Goal: Transaction & Acquisition: Purchase product/service

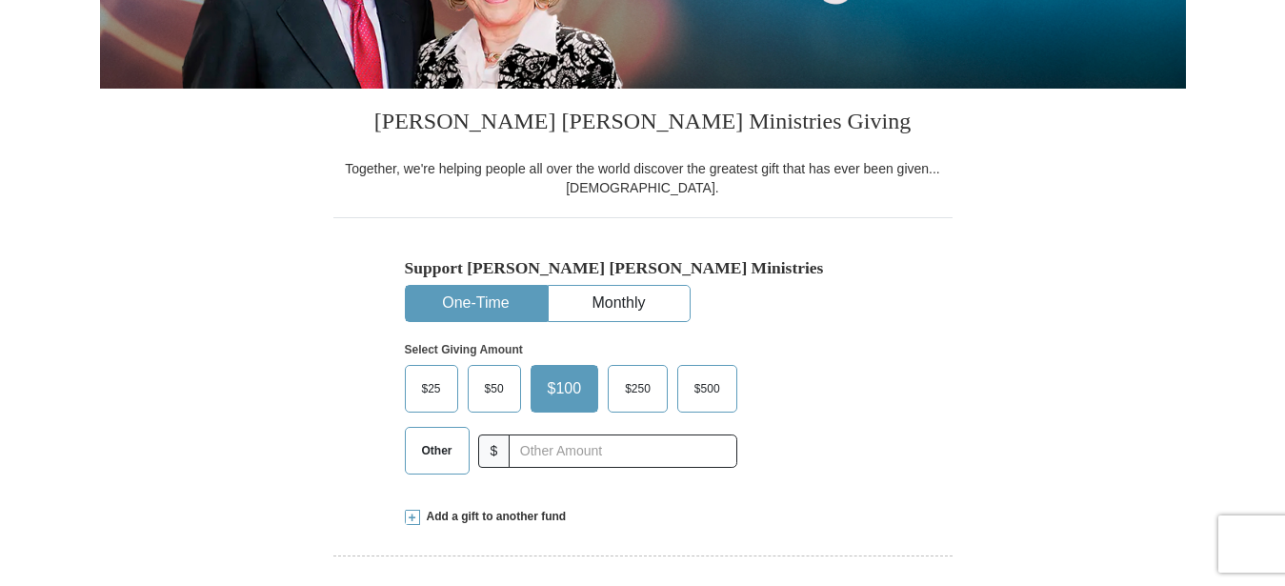
scroll to position [486, 0]
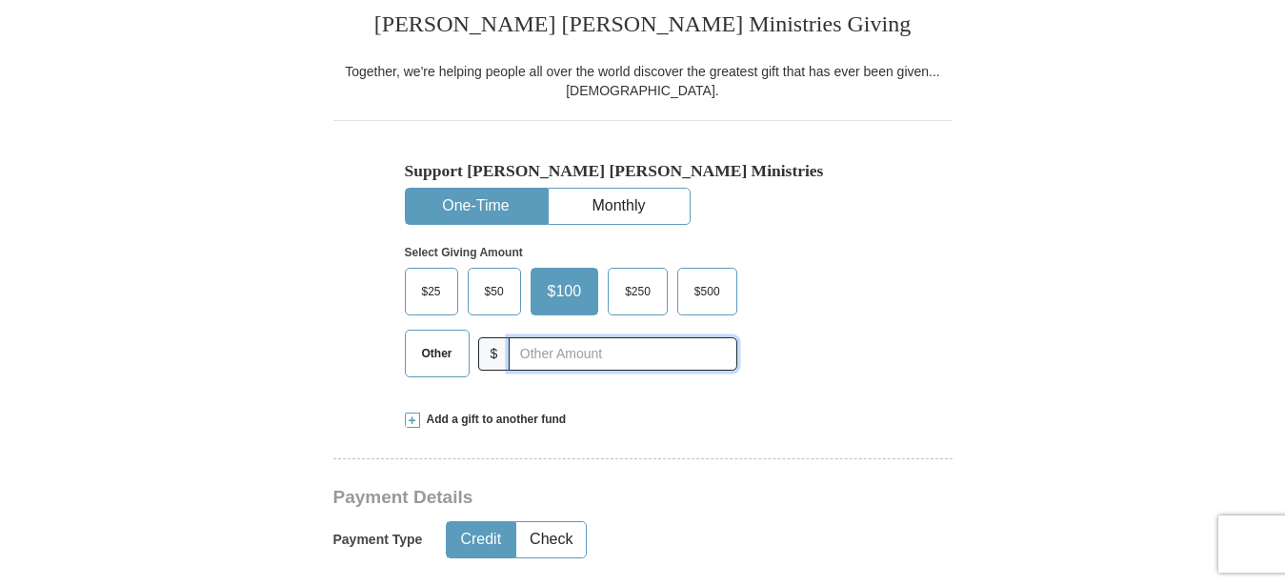
click at [567, 350] on input "text" at bounding box center [623, 353] width 228 height 33
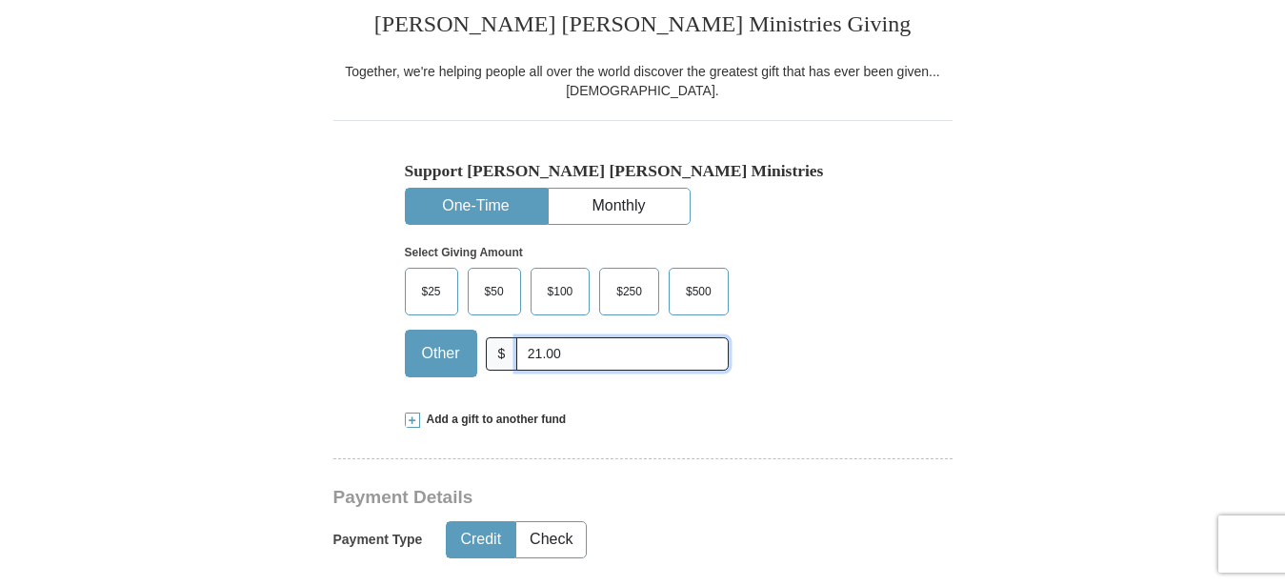
type input "21.00"
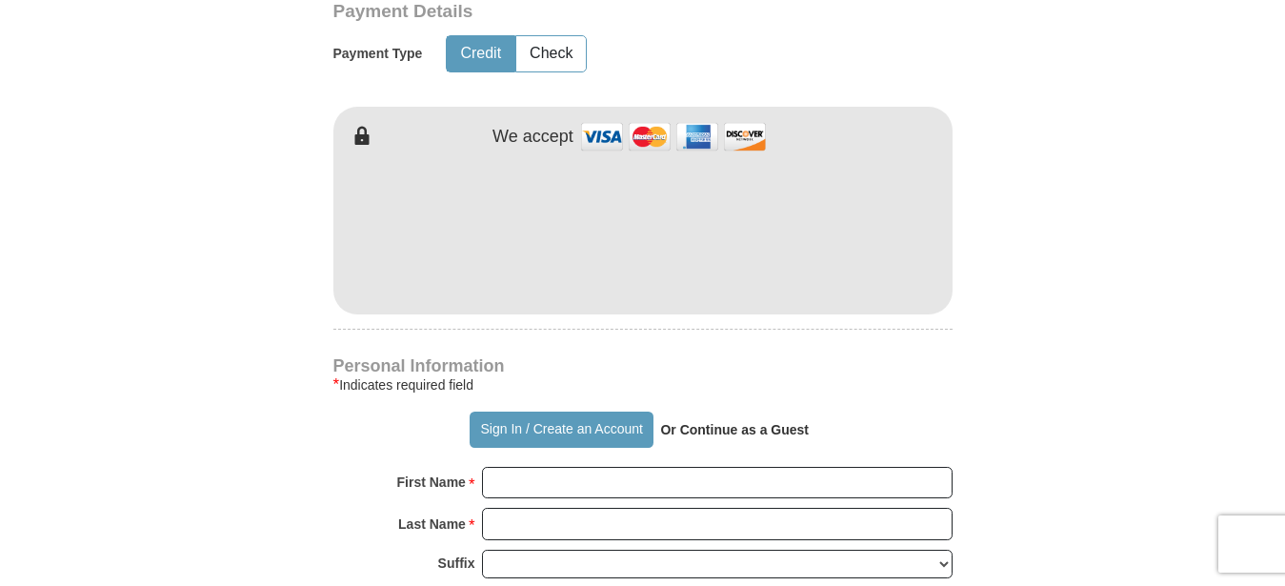
scroll to position [1166, 0]
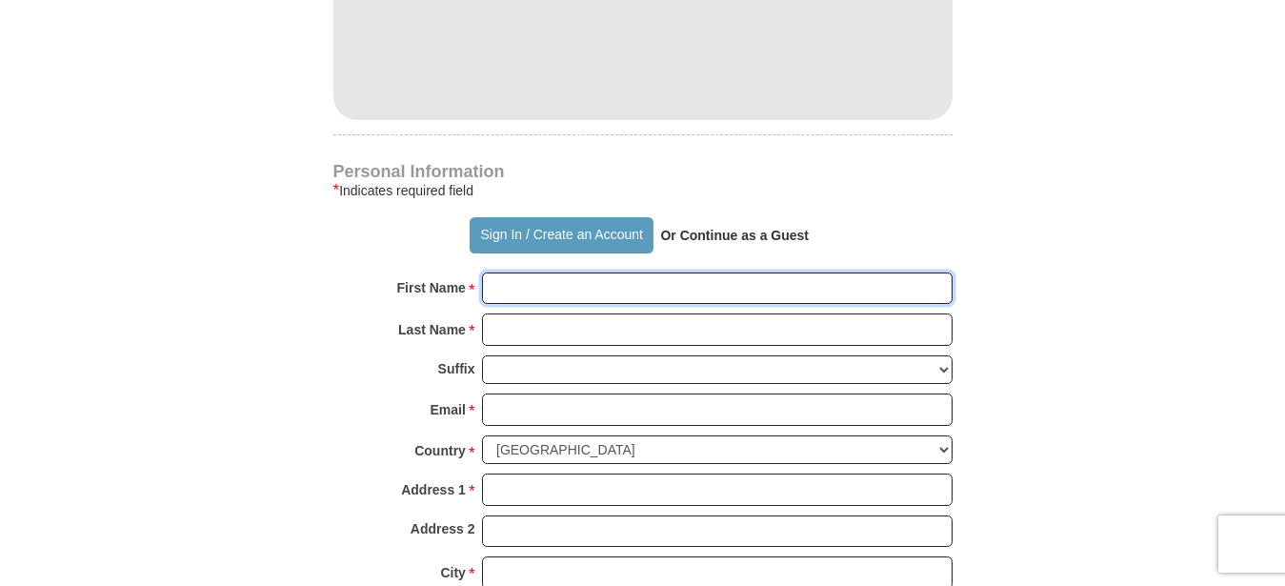
click at [599, 284] on input "First Name *" at bounding box center [717, 288] width 471 height 32
type input "[PERSON_NAME]"
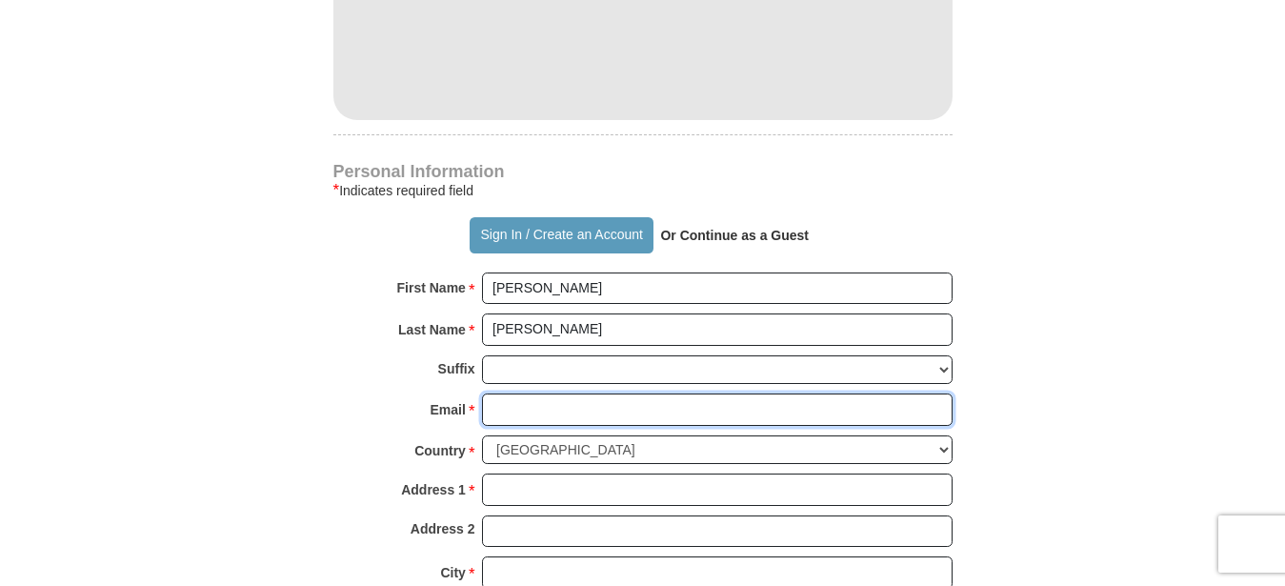
type input "[PERSON_NAME][EMAIL_ADDRESS][DOMAIN_NAME]"
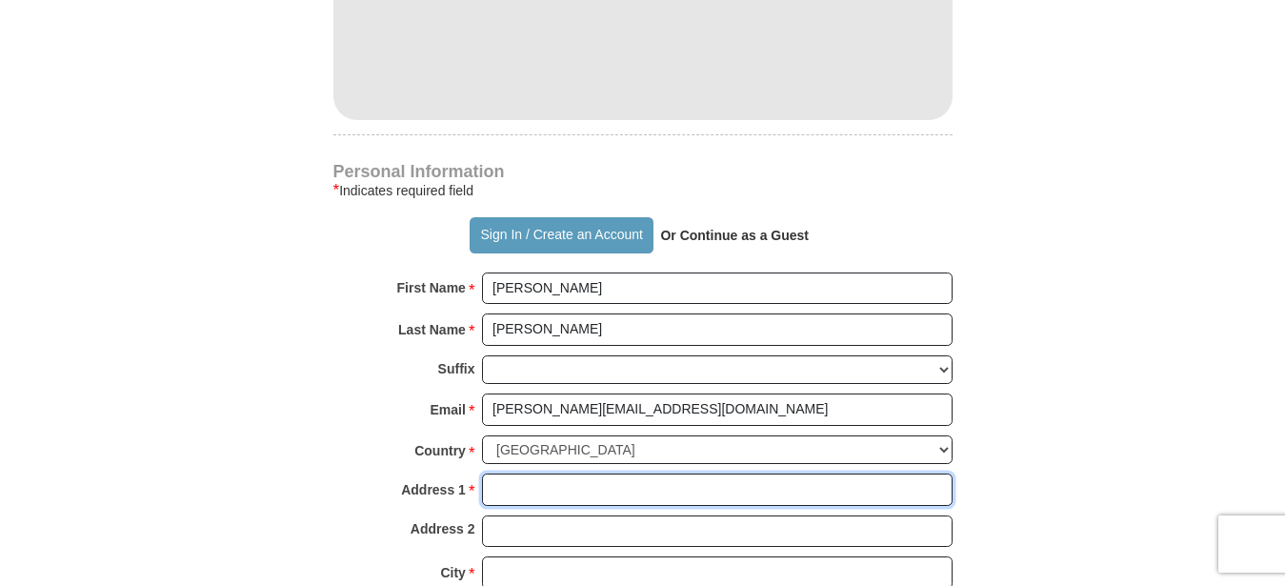
type input "Po Box 984"
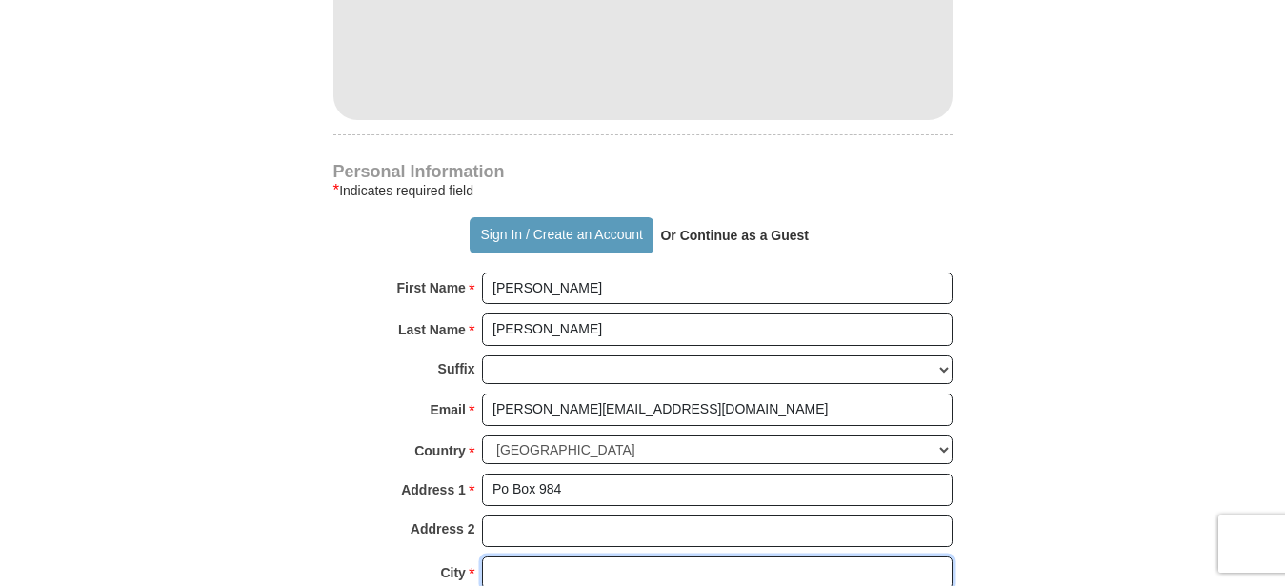
type input "Lake Junaluska"
select select "NC"
type input "28745"
type input "8285071129"
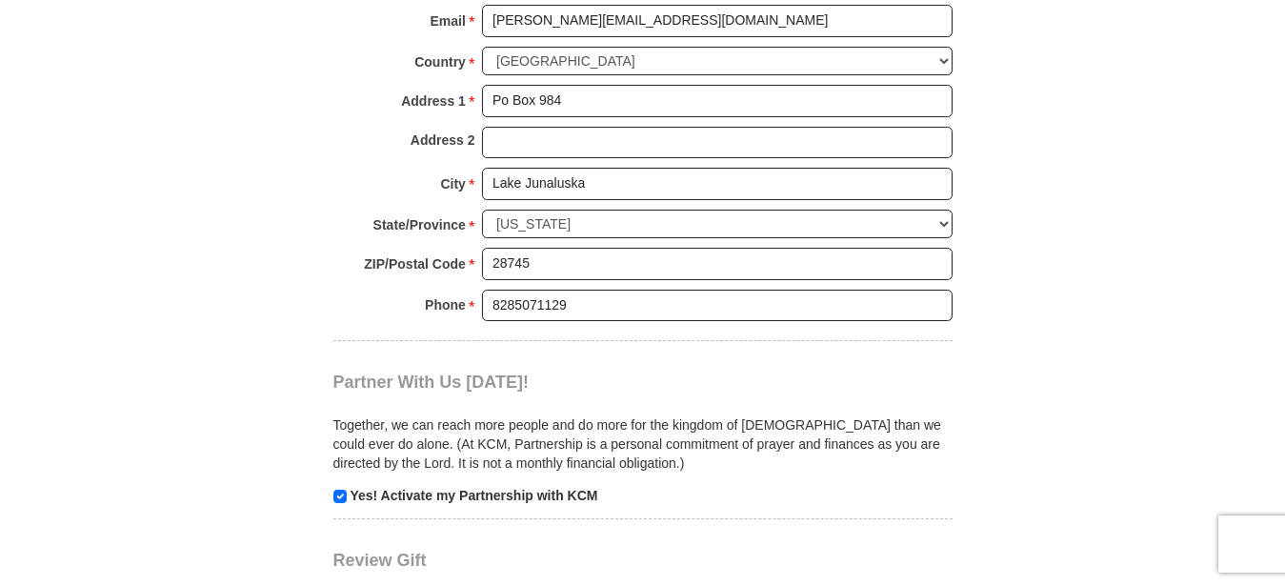
scroll to position [1652, 0]
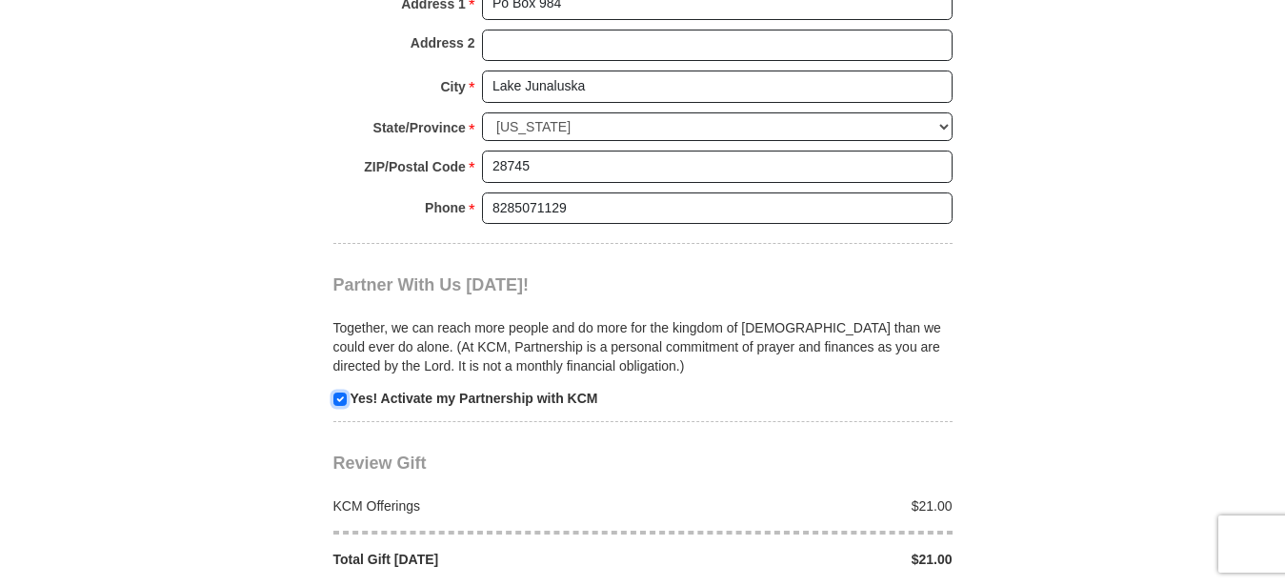
click at [342, 398] on input "checkbox" at bounding box center [339, 399] width 13 height 13
checkbox input "false"
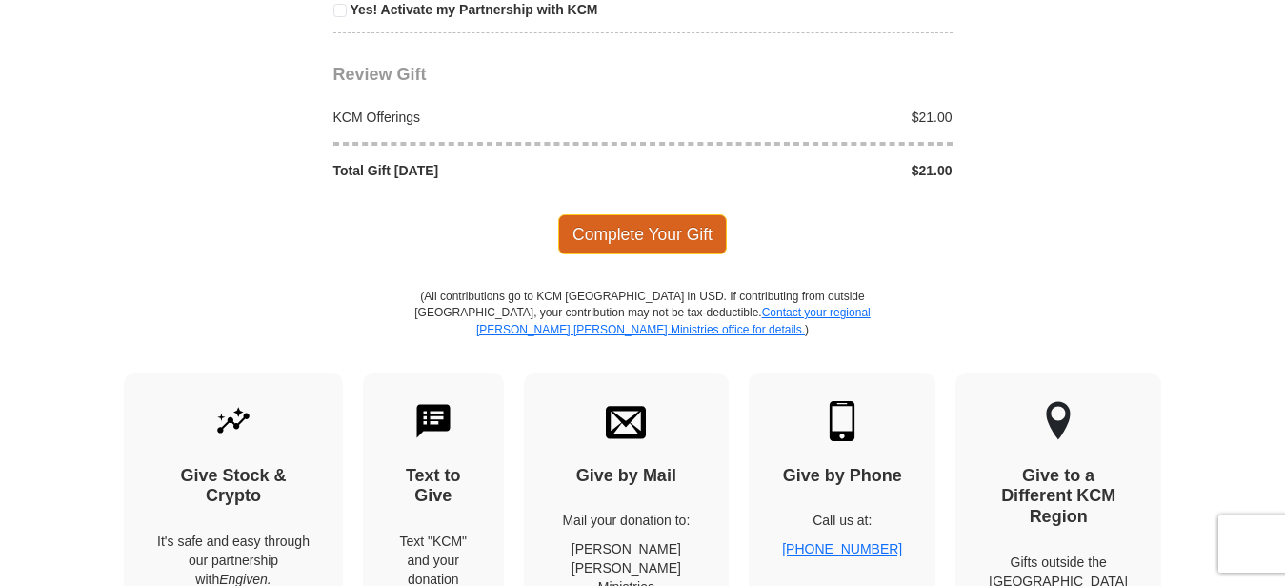
click at [596, 232] on span "Complete Your Gift" at bounding box center [642, 234] width 169 height 40
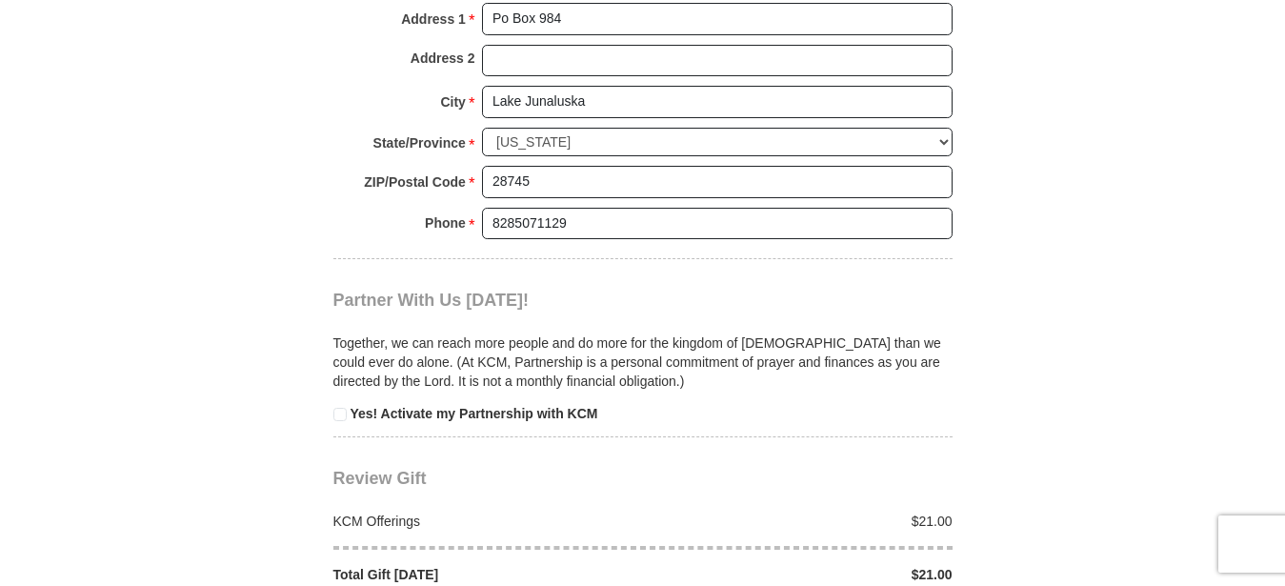
scroll to position [1926, 0]
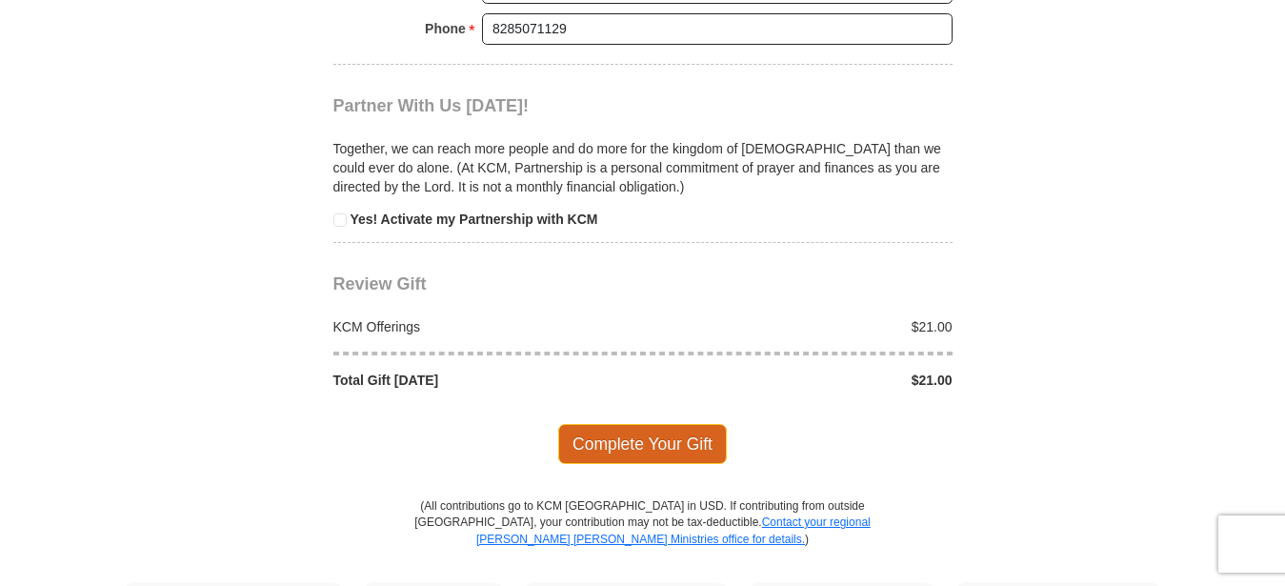
click at [616, 445] on span "Complete Your Gift" at bounding box center [642, 444] width 169 height 40
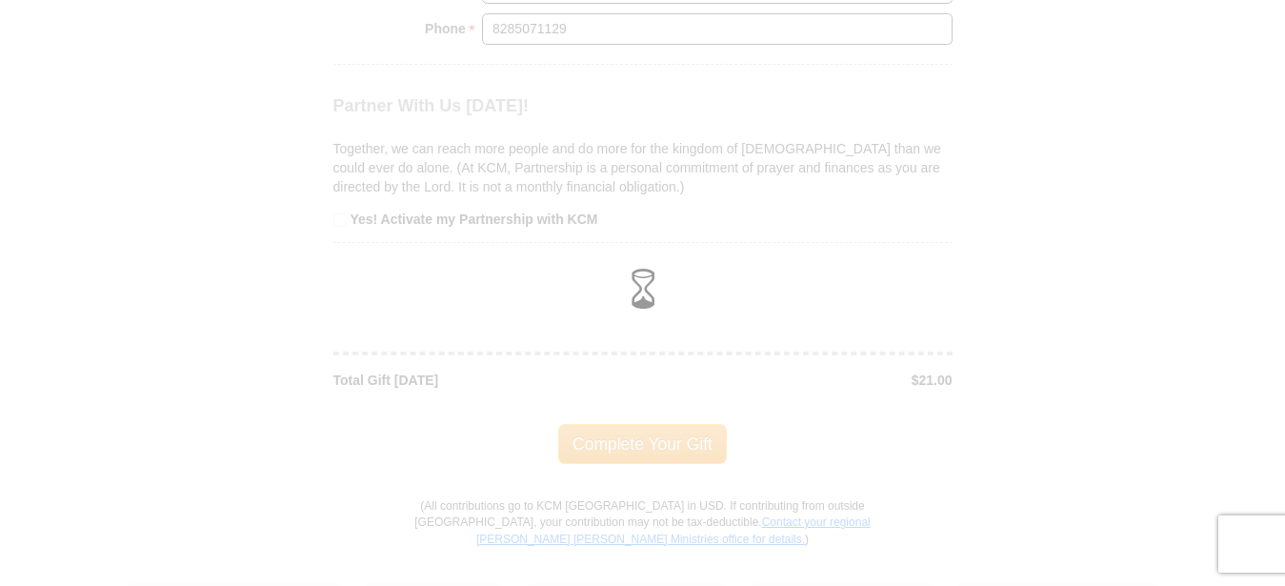
scroll to position [1831, 0]
